Goal: Task Accomplishment & Management: Manage account settings

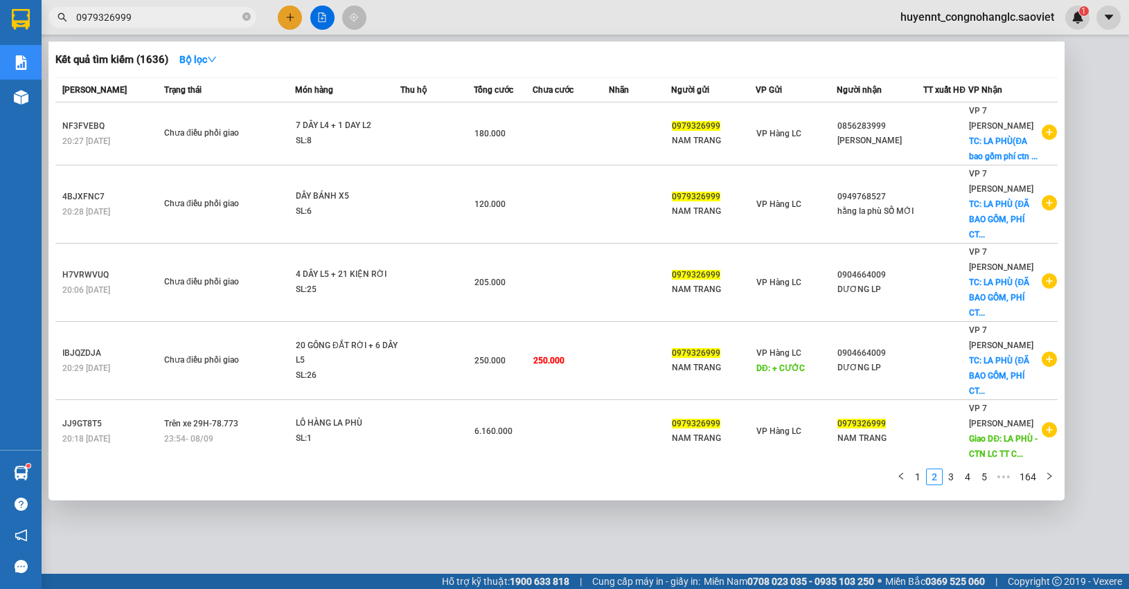
click at [1103, 174] on div at bounding box center [564, 294] width 1129 height 589
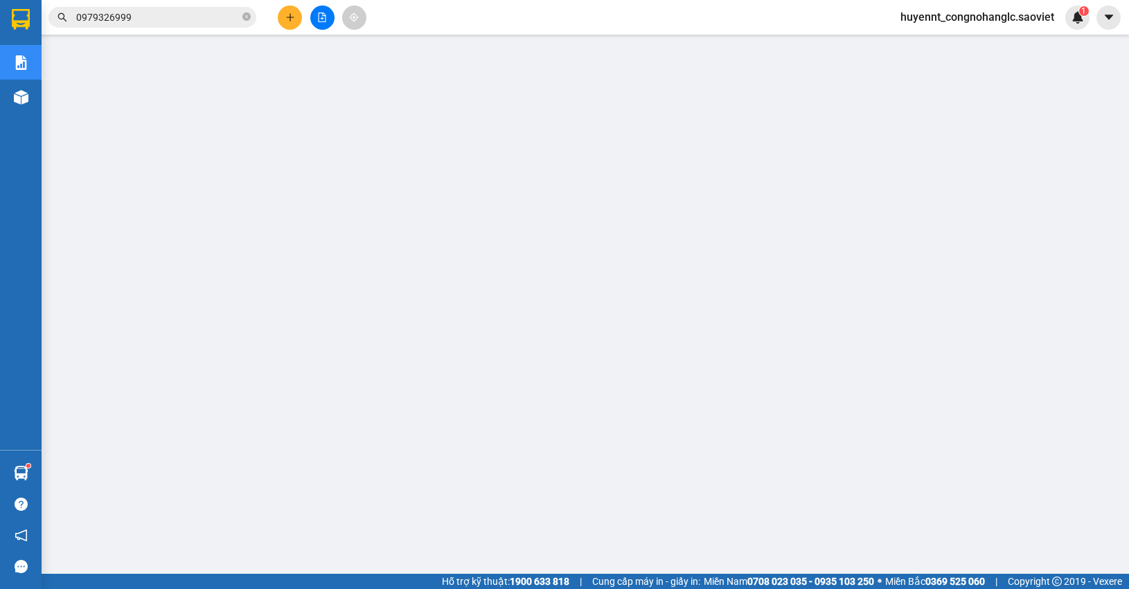
click at [943, 18] on span "huyennt_congnohanglc.saoviet" at bounding box center [977, 16] width 176 height 17
click at [930, 43] on span "Đăng xuất" at bounding box center [983, 42] width 148 height 15
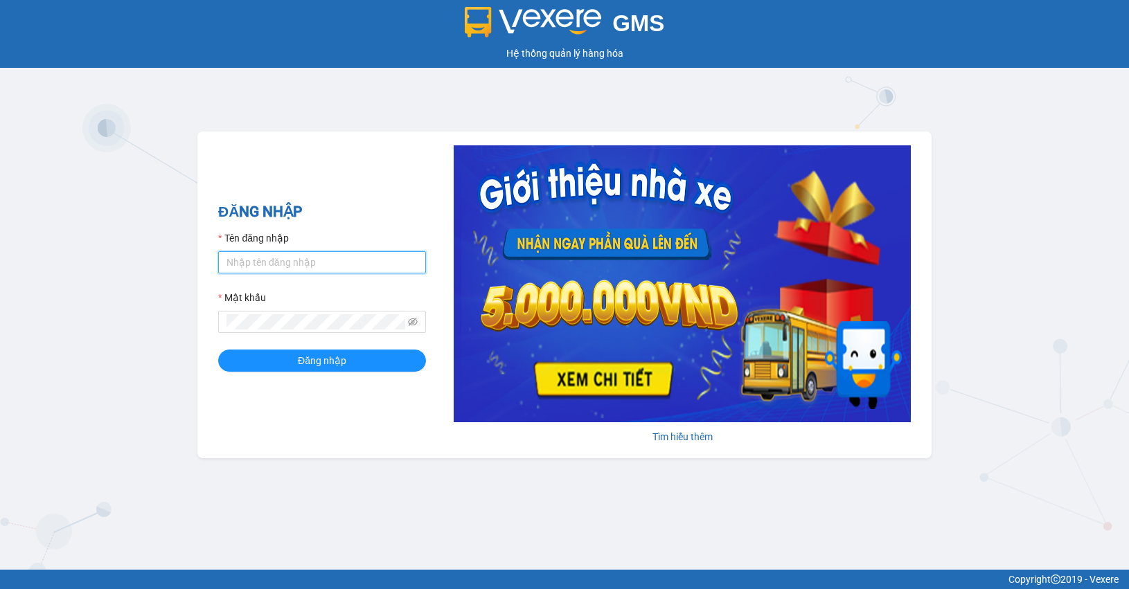
drag, startPoint x: 291, startPoint y: 251, endPoint x: 292, endPoint y: 226, distance: 25.7
click at [291, 253] on input "Tên đăng nhập" at bounding box center [322, 262] width 208 height 22
type input "huyennthhlc.saoviet"
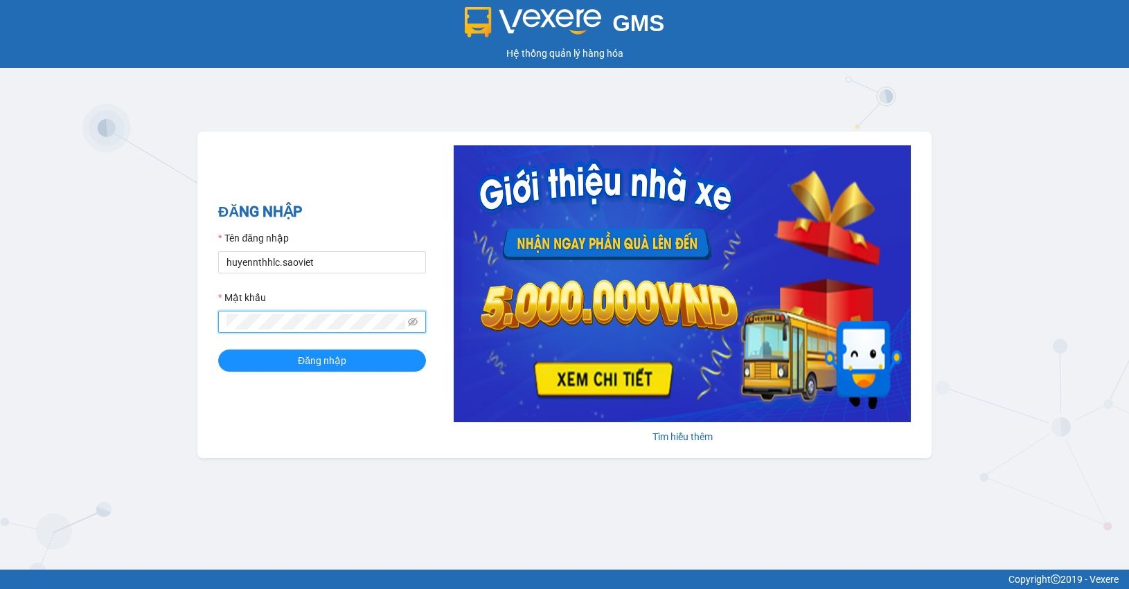
click at [218, 350] on button "Đăng nhập" at bounding box center [322, 361] width 208 height 22
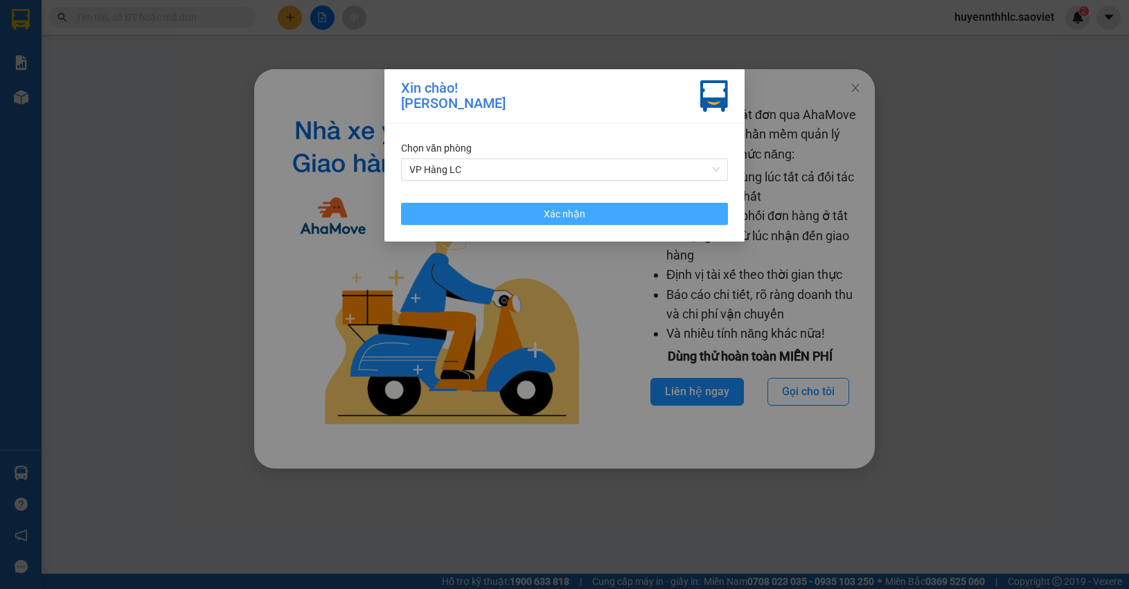
click at [610, 206] on button "Xác nhận" at bounding box center [564, 214] width 327 height 22
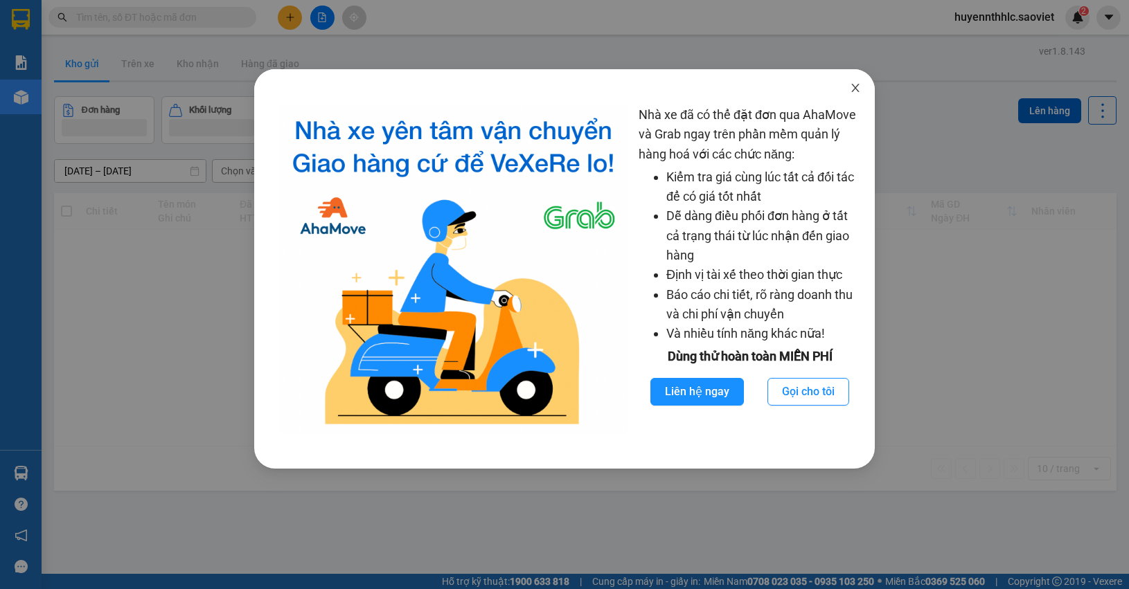
click at [854, 91] on icon "close" at bounding box center [855, 87] width 11 height 11
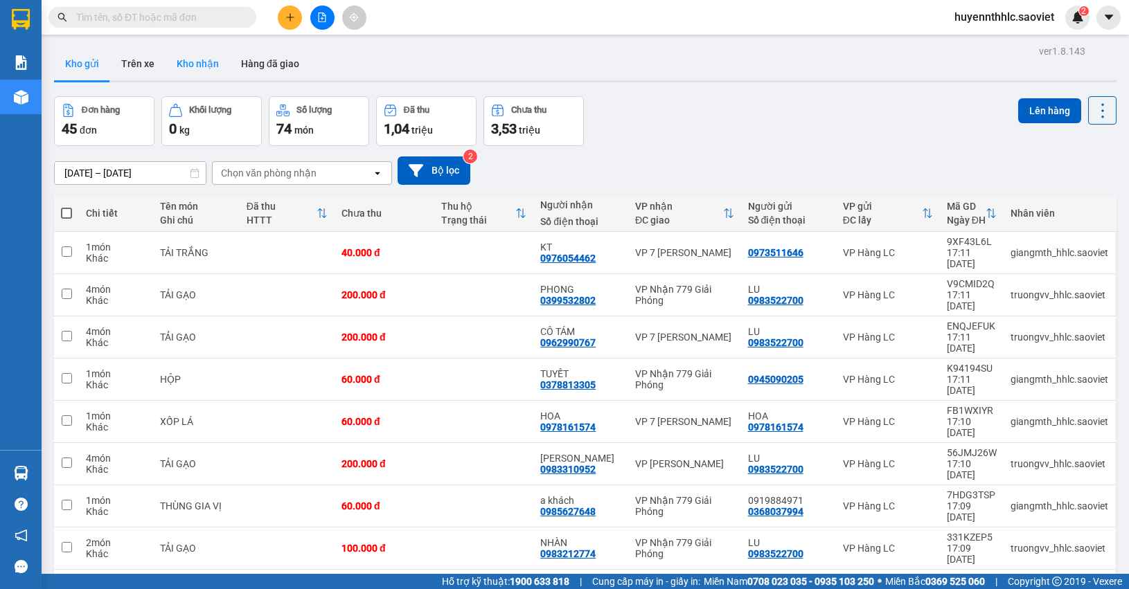
click at [184, 59] on button "Kho nhận" at bounding box center [198, 63] width 64 height 33
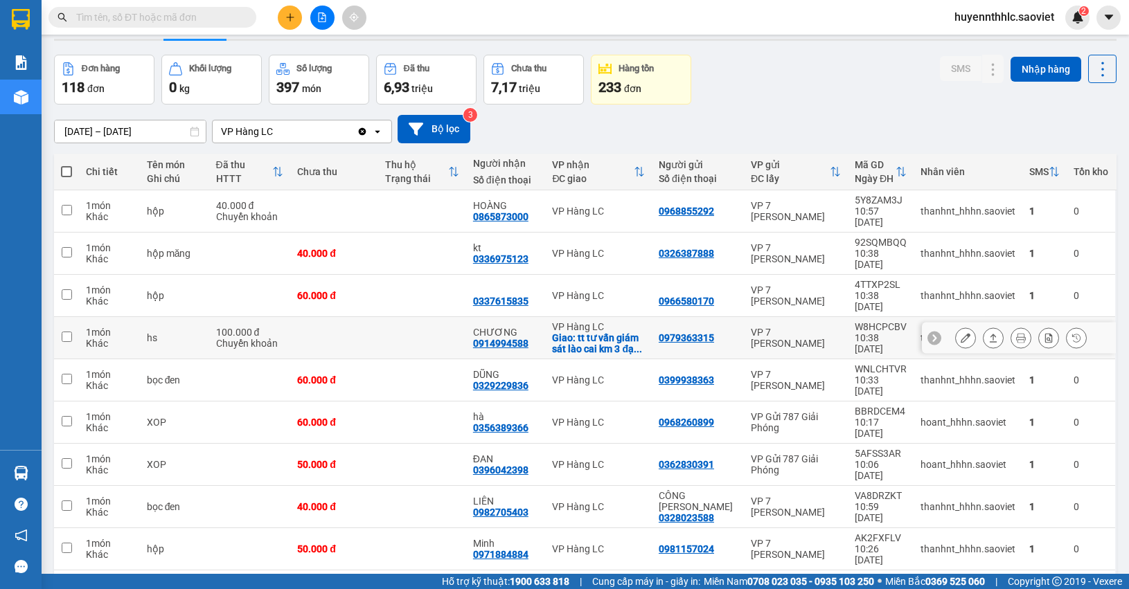
scroll to position [64, 0]
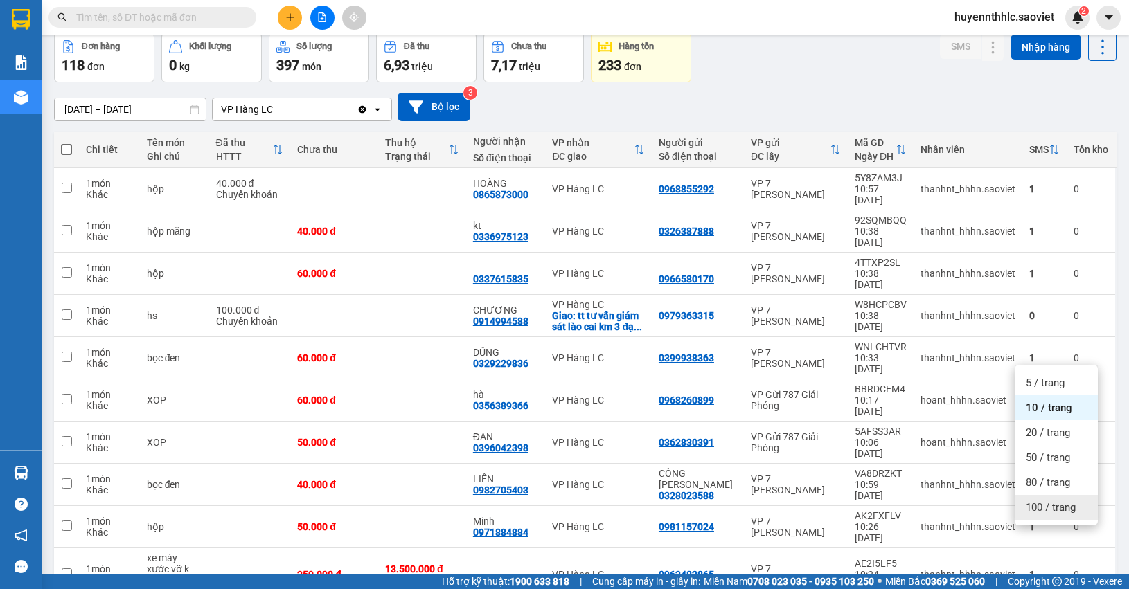
click at [1046, 507] on span "100 / trang" at bounding box center [1051, 508] width 50 height 14
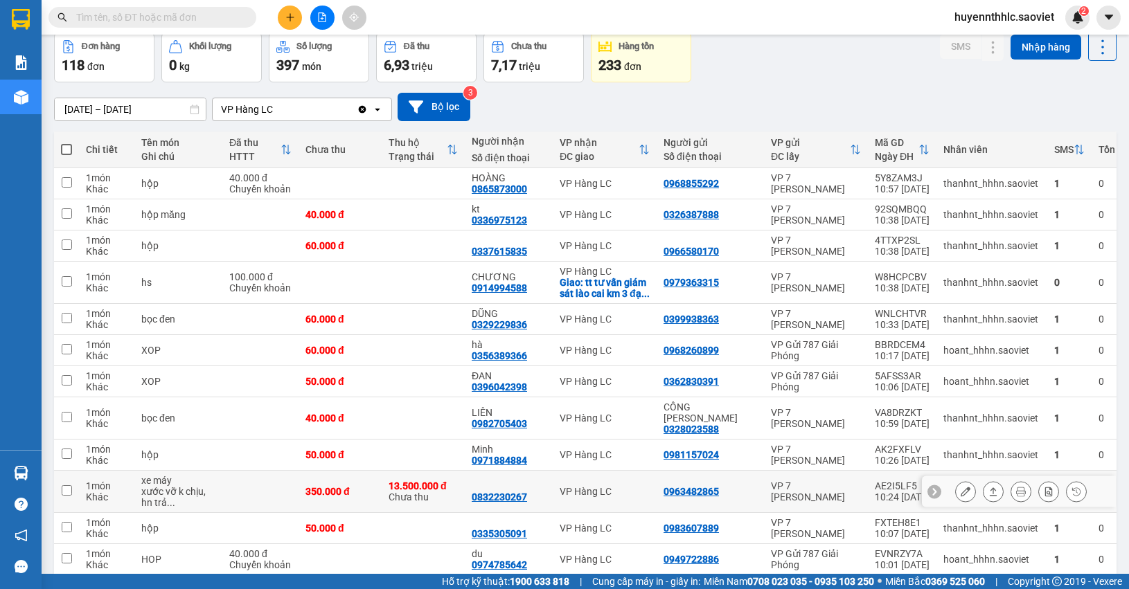
drag, startPoint x: 951, startPoint y: 502, endPoint x: 939, endPoint y: 507, distance: 12.7
click at [961, 497] on icon at bounding box center [966, 492] width 10 height 10
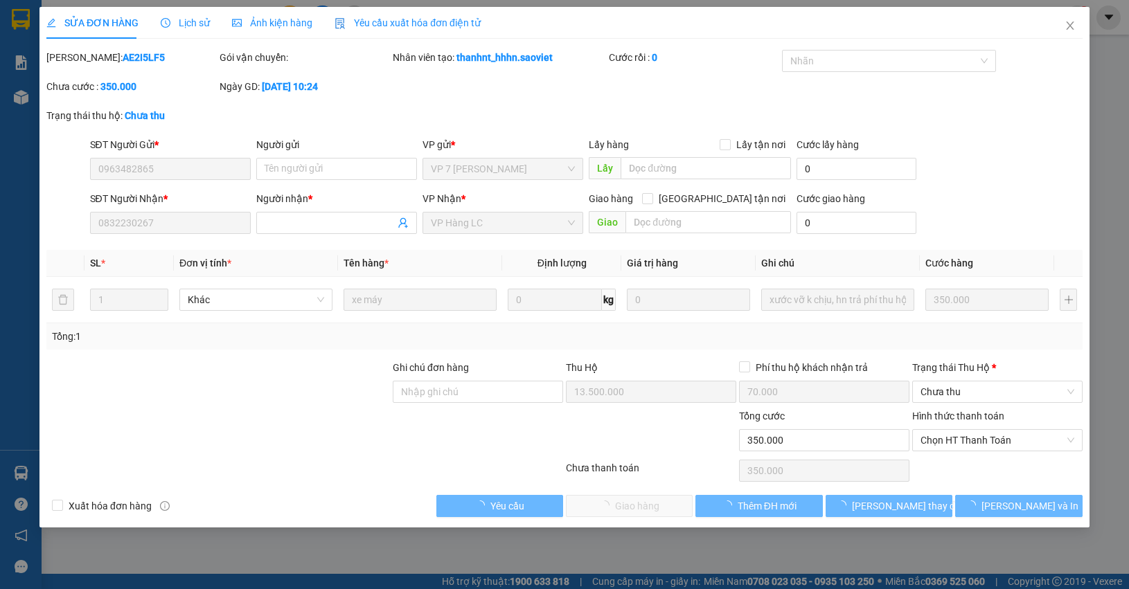
type input "0963482865"
type input "0832230267"
type input "13.500.000"
type input "70.000"
type input "350.000"
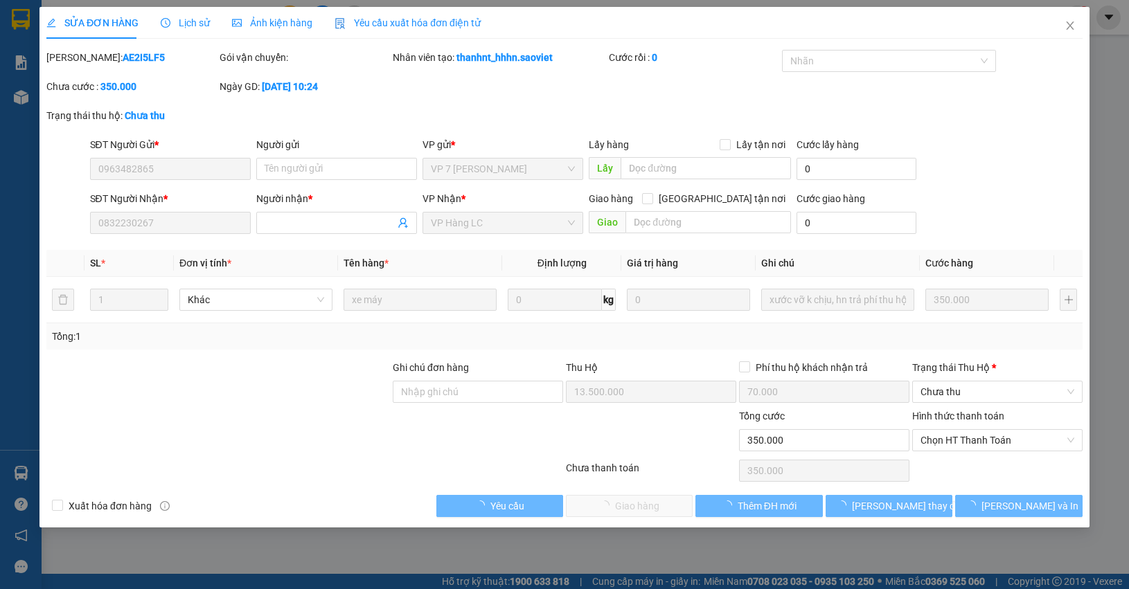
type input "350.000"
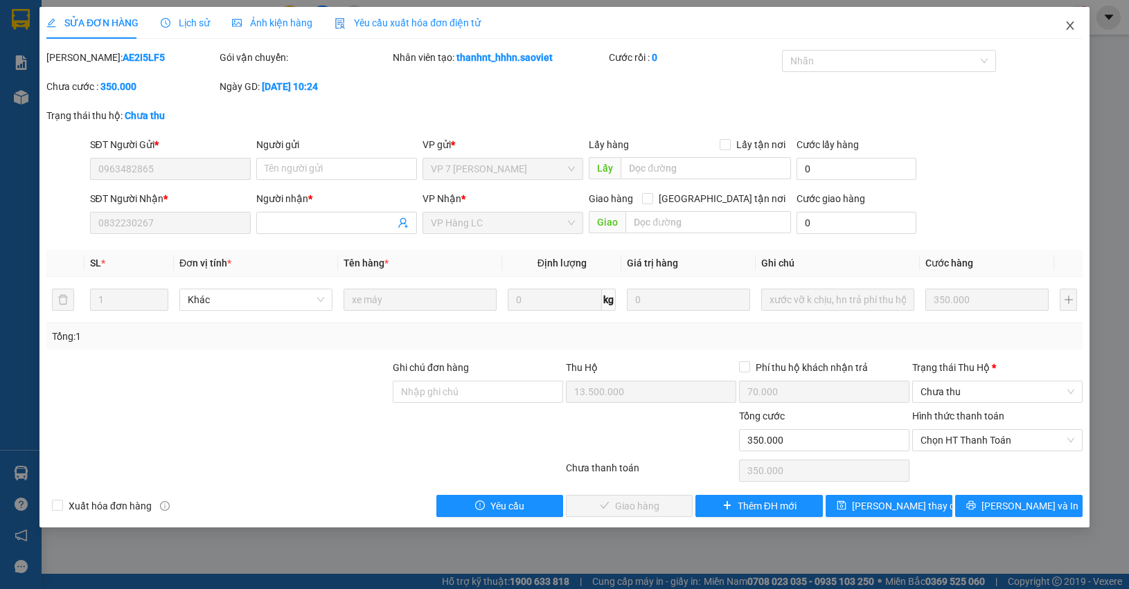
click at [1077, 30] on span "Close" at bounding box center [1070, 26] width 39 height 39
click at [1067, 29] on div "Kết quả tìm kiếm ( 0 ) Bộ lọc No Data huyennthhlc.saoviet 2" at bounding box center [564, 17] width 1129 height 35
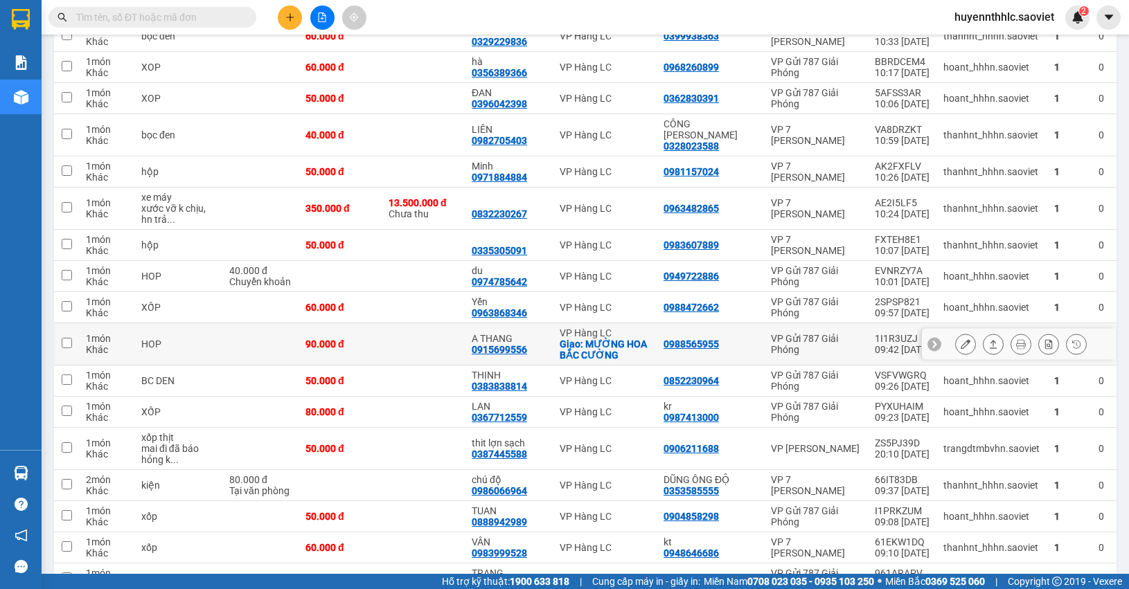
scroll to position [346, 0]
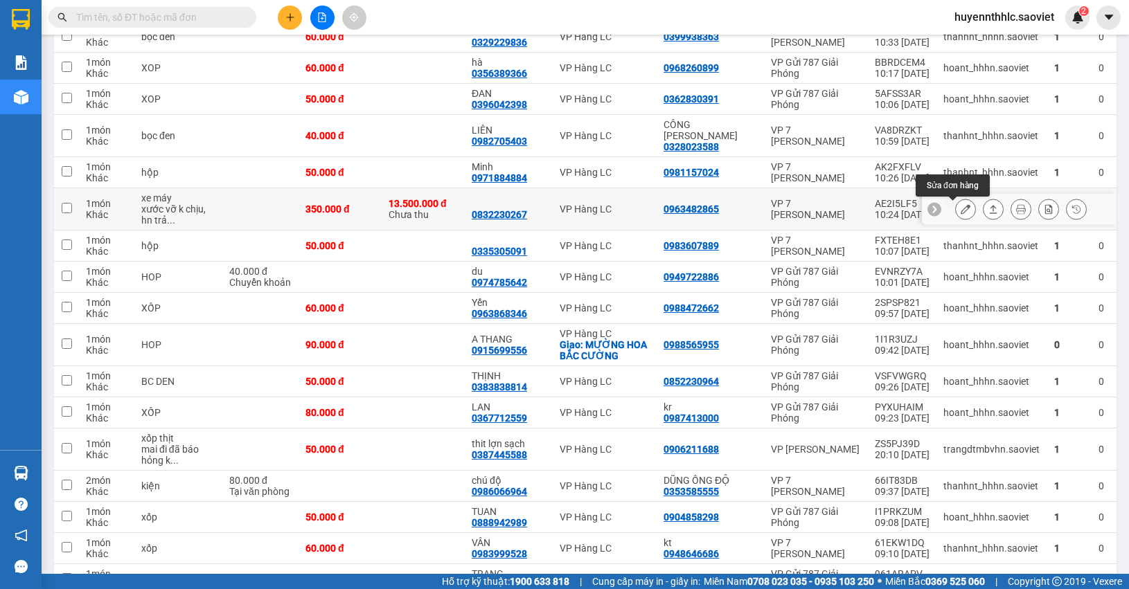
click at [961, 214] on icon at bounding box center [966, 209] width 10 height 10
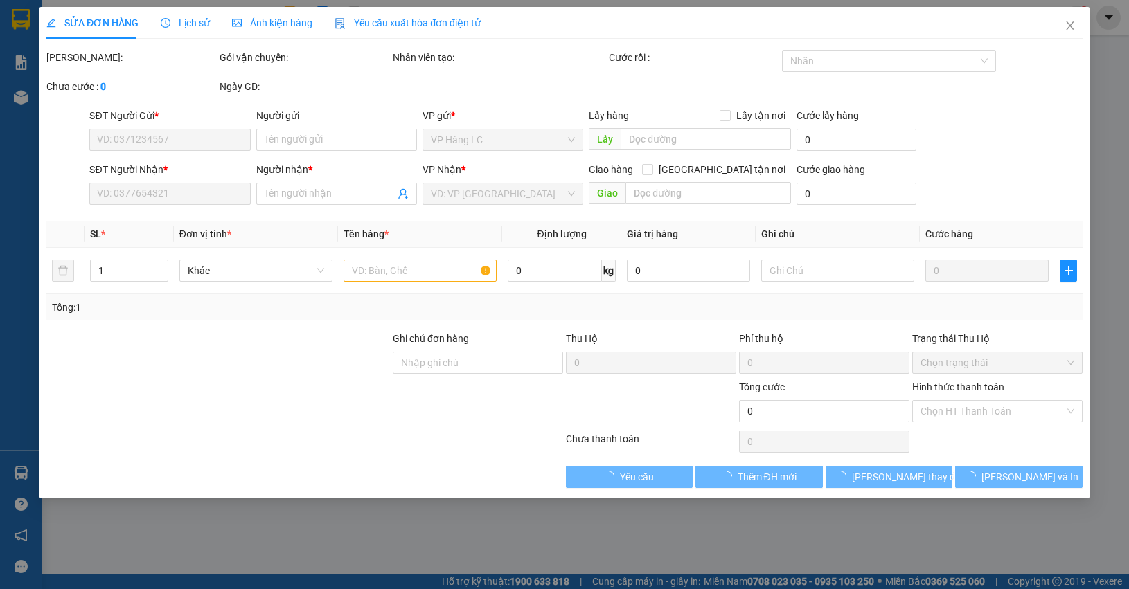
type input "0963482865"
type input "0832230267"
type input "13.500.000"
type input "70.000"
type input "350.000"
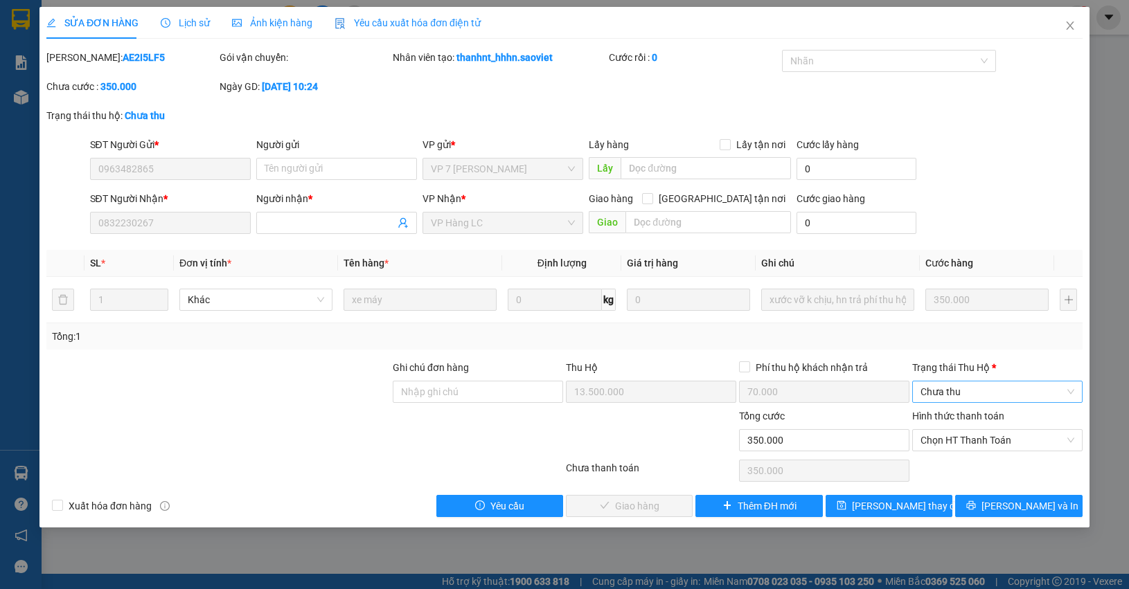
click at [934, 390] on span "Chưa thu" at bounding box center [997, 392] width 154 height 21
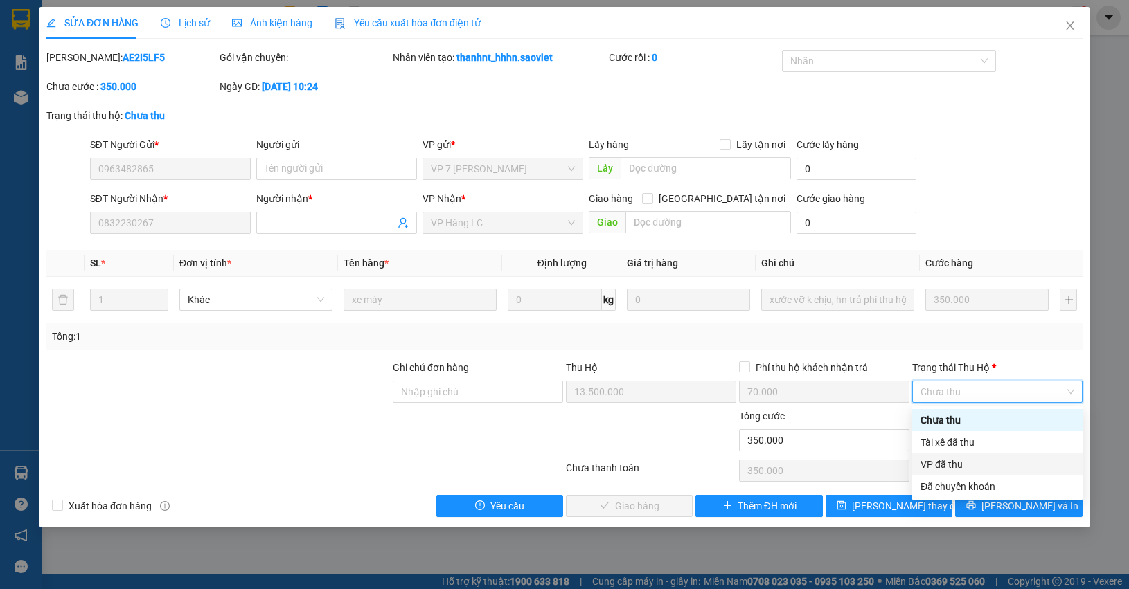
click at [958, 464] on div "VP đã thu" at bounding box center [997, 464] width 154 height 15
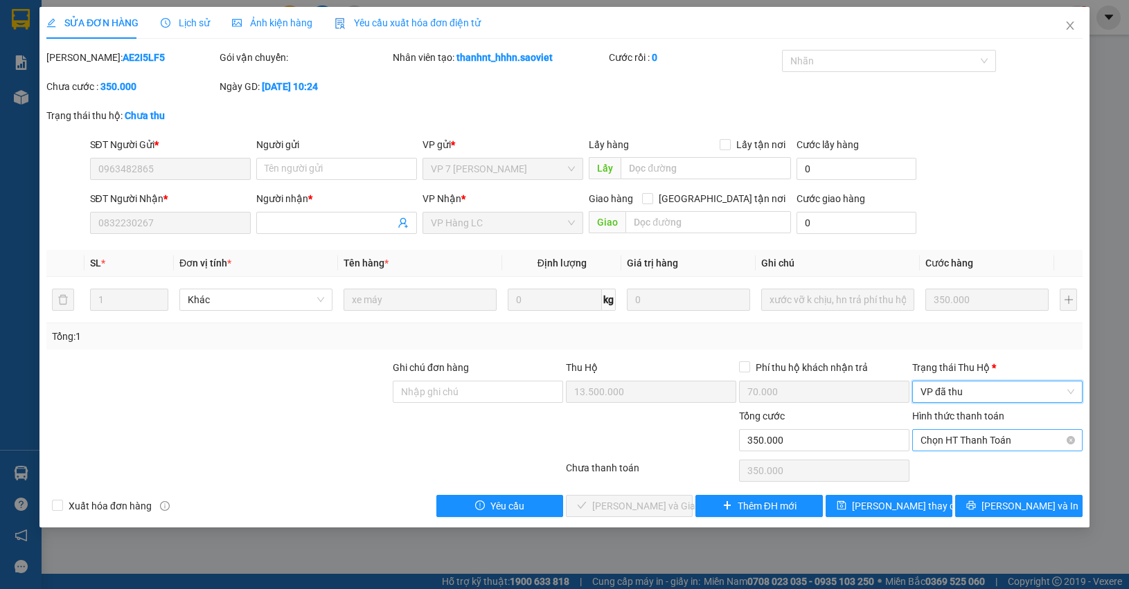
drag, startPoint x: 963, startPoint y: 438, endPoint x: 970, endPoint y: 449, distance: 12.9
click at [963, 440] on span "Chọn HT Thanh Toán" at bounding box center [997, 440] width 154 height 21
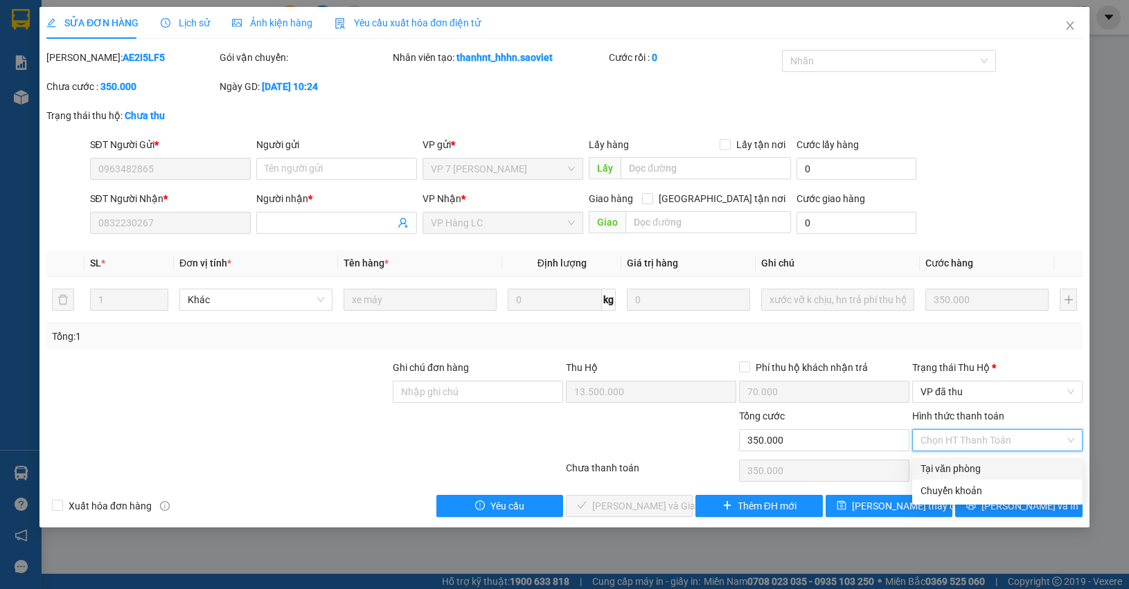
click at [965, 468] on div "Tại văn phòng" at bounding box center [997, 468] width 154 height 15
type input "0"
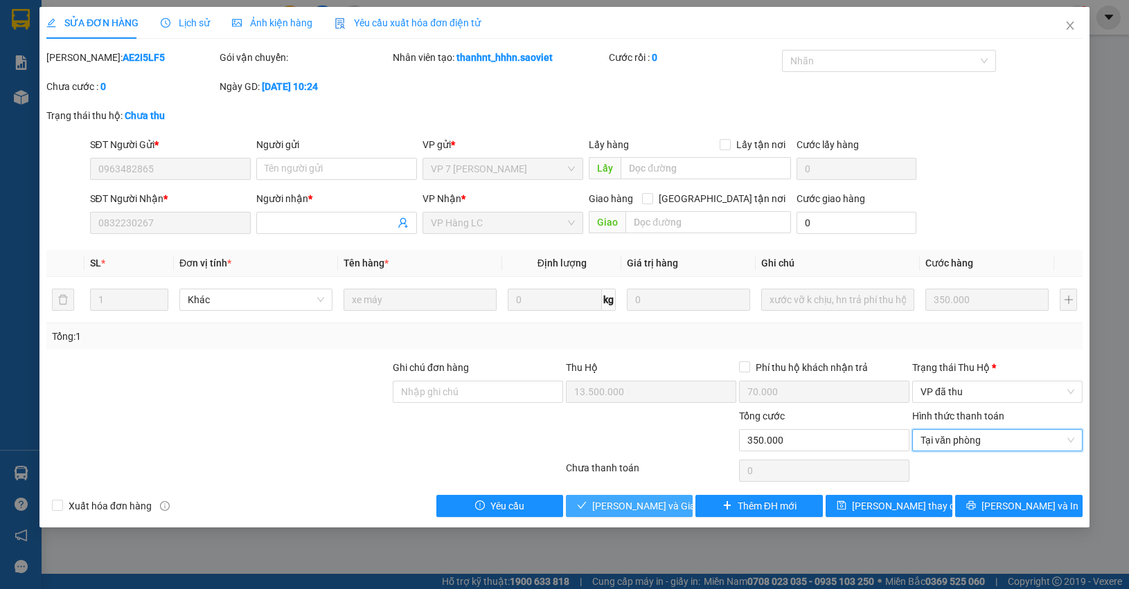
click at [652, 504] on span "Lưu và Giao hàng" at bounding box center [658, 506] width 133 height 15
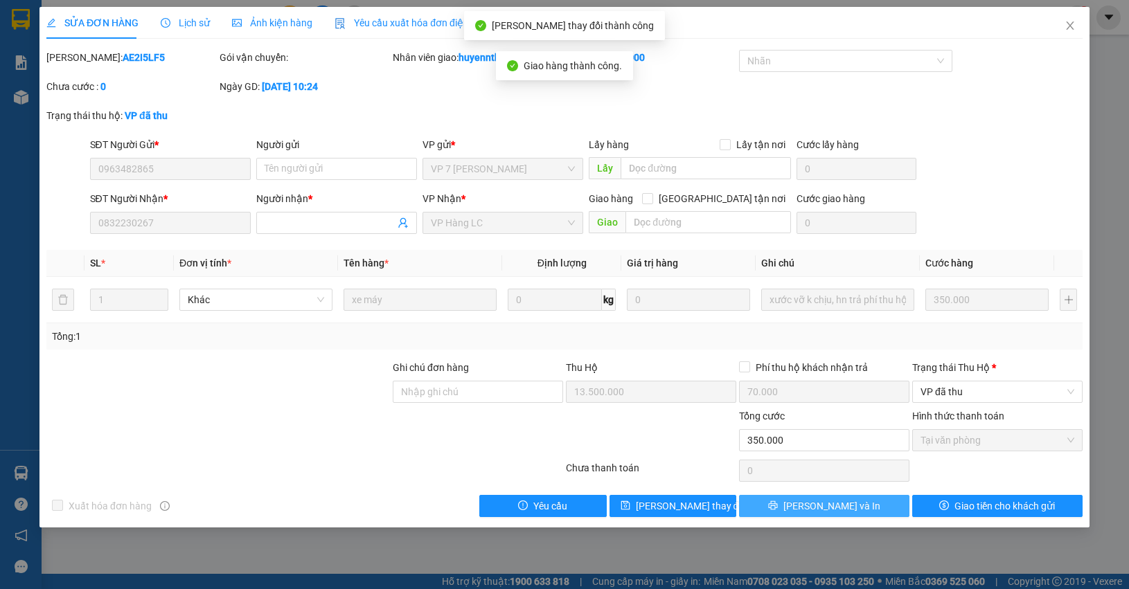
click at [886, 509] on button "Lưu và In" at bounding box center [824, 506] width 170 height 22
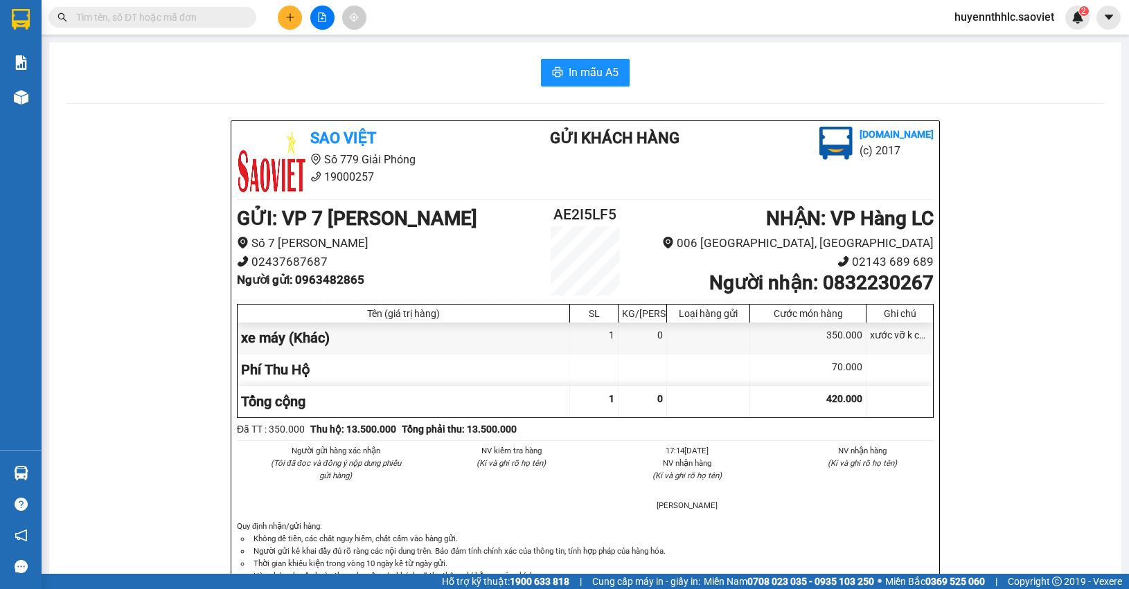
click at [877, 280] on b "Người nhận : 0832230267" at bounding box center [821, 282] width 224 height 23
copy b "0832230267"
click at [587, 218] on h2 "AE2I5LF5" at bounding box center [585, 215] width 116 height 23
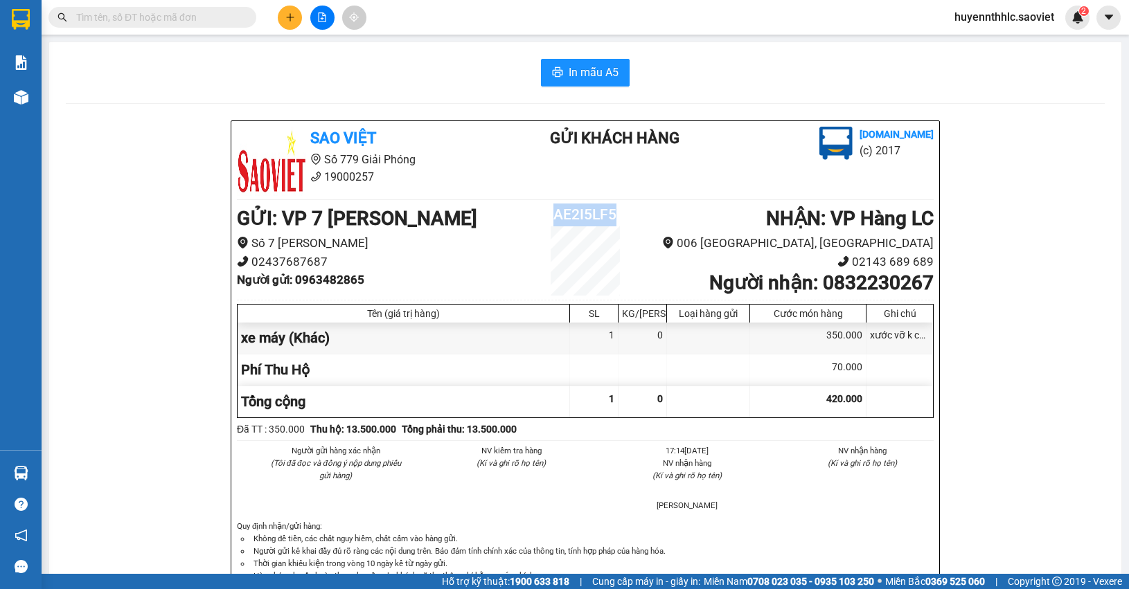
copy h2 "AE2I5LF5"
click at [338, 280] on b "Người gửi : 0963482865" at bounding box center [300, 280] width 127 height 14
copy b "0963482865"
click at [219, 23] on input "text" at bounding box center [157, 17] width 163 height 15
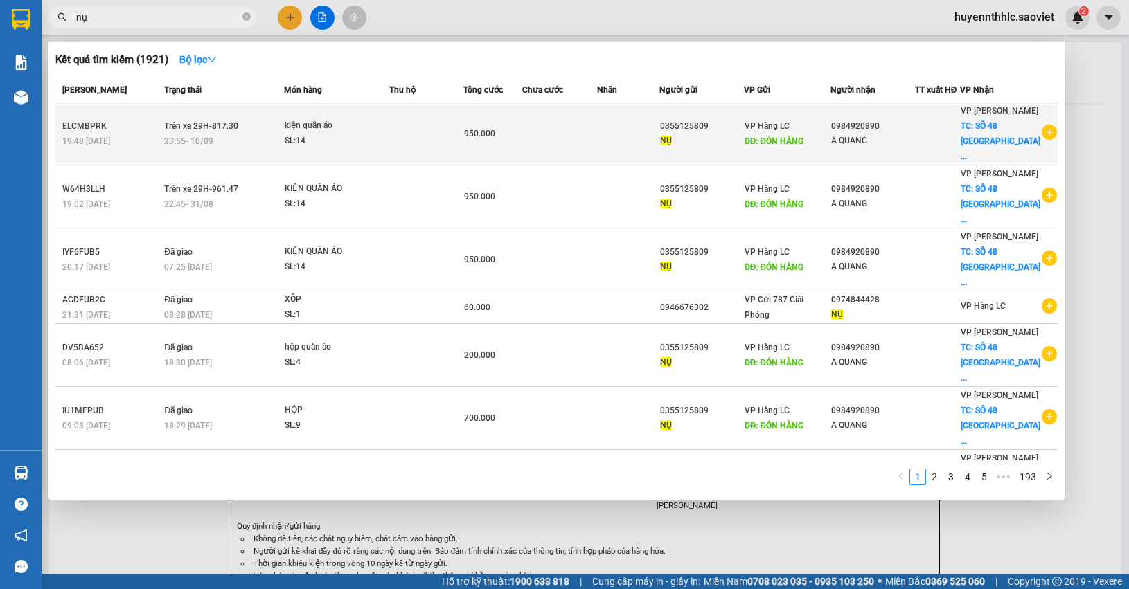
type input "nụ"
click at [689, 142] on div "NỤ" at bounding box center [701, 141] width 83 height 15
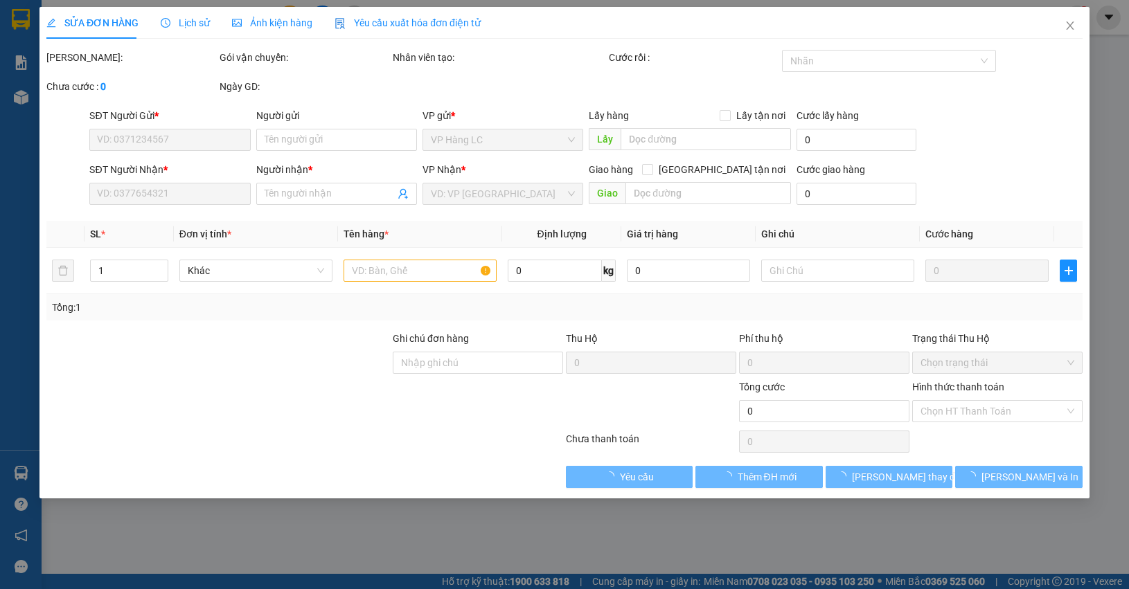
type input "0355125809"
type input "NỤ"
type input "ĐÓN HÀNG"
type input "100.000"
type input "0984920890"
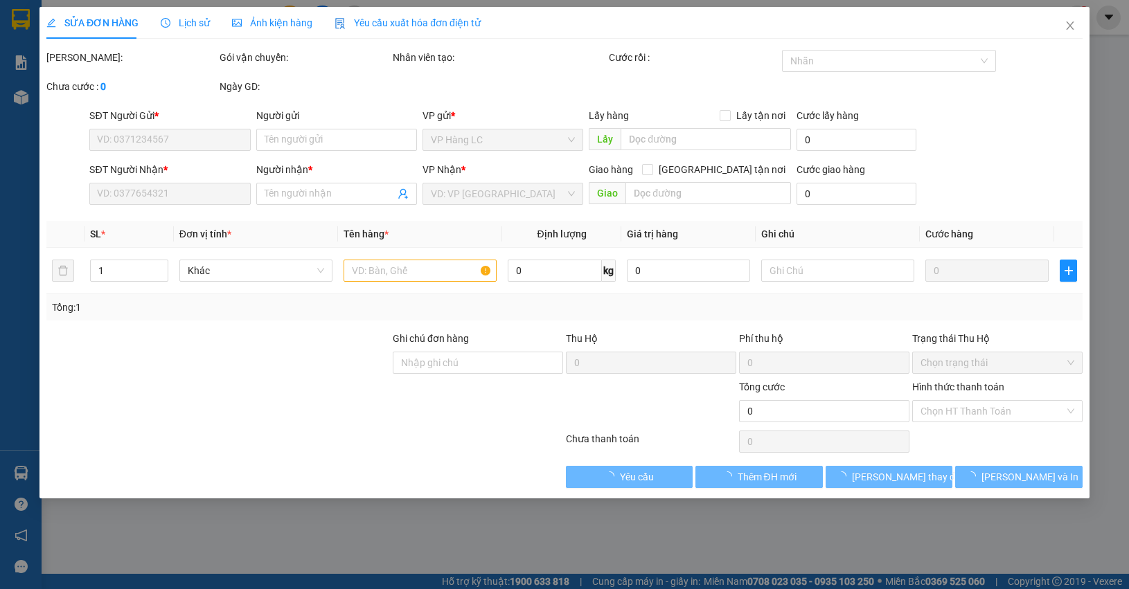
type input "A QUANG"
checkbox input "true"
type input "SỐ 48 VIỆT HƯNG LONG BIÊN GIA LÂM (HN THU CƯỚC)"
type input "950.000"
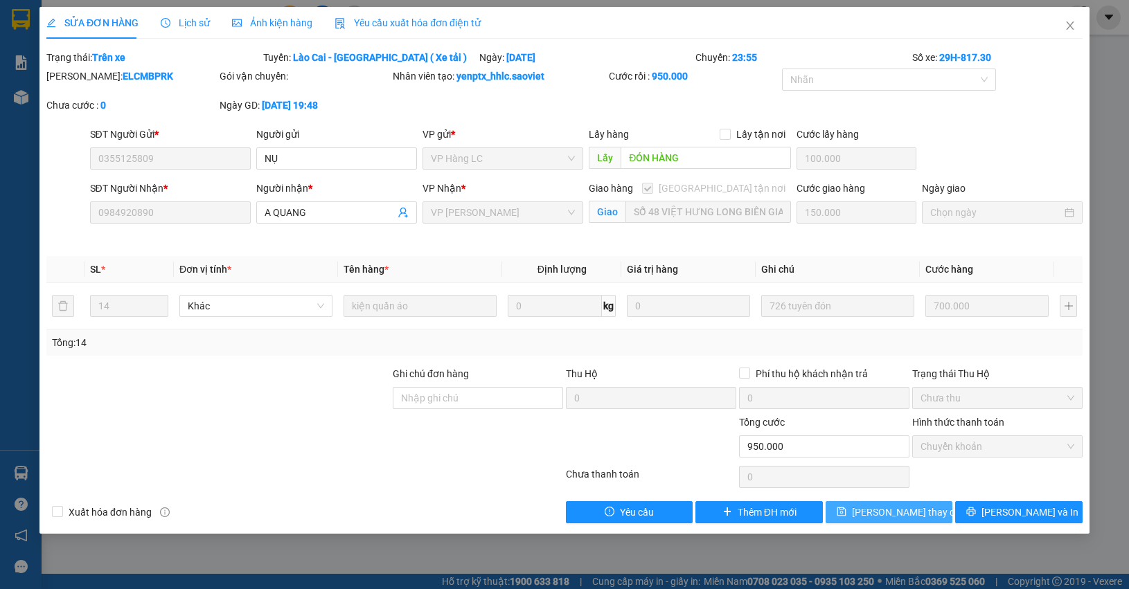
click at [914, 511] on span "Lưu thay đổi" at bounding box center [907, 512] width 111 height 15
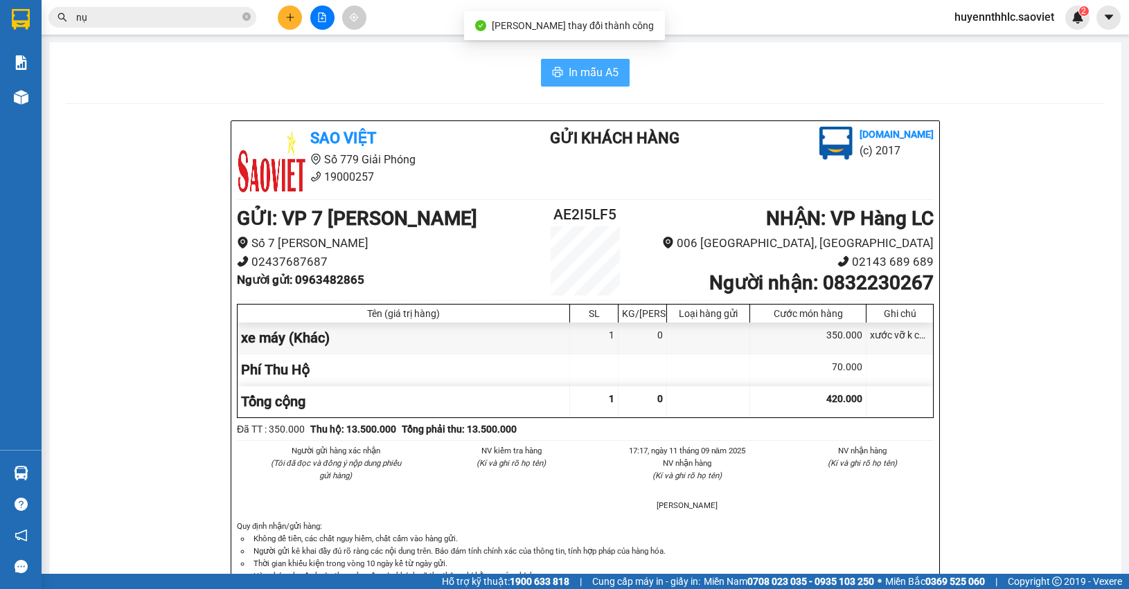
click at [600, 71] on span "In mẫu A5" at bounding box center [594, 72] width 50 height 17
click at [974, 19] on span "huyennthhlc.saoviet" at bounding box center [1004, 16] width 122 height 17
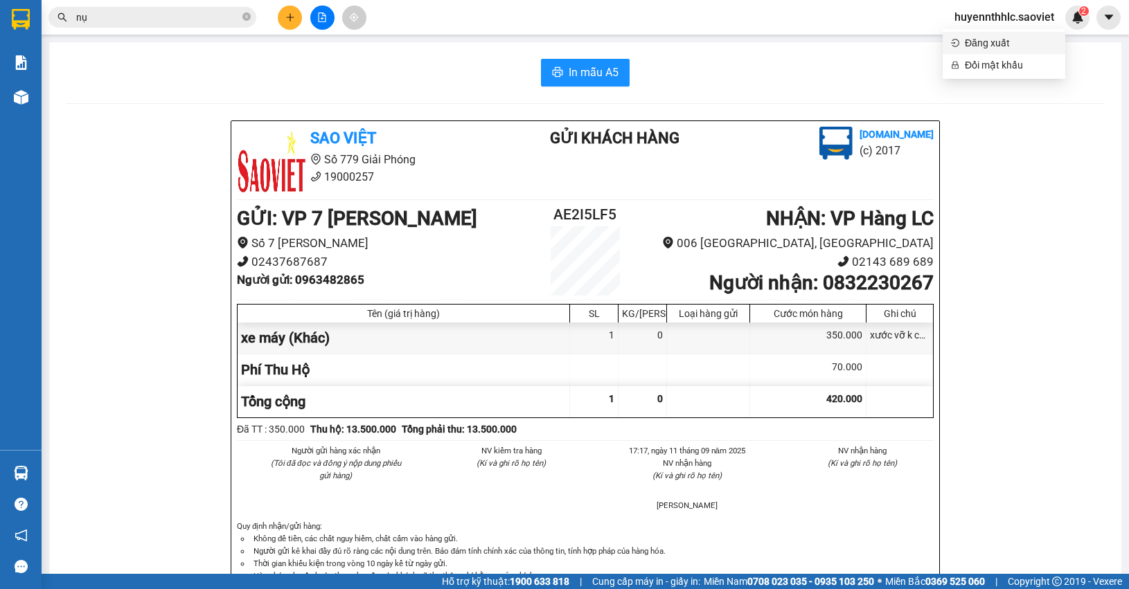
click at [981, 38] on span "Đăng xuất" at bounding box center [1011, 42] width 92 height 15
